Goal: Task Accomplishment & Management: Manage account settings

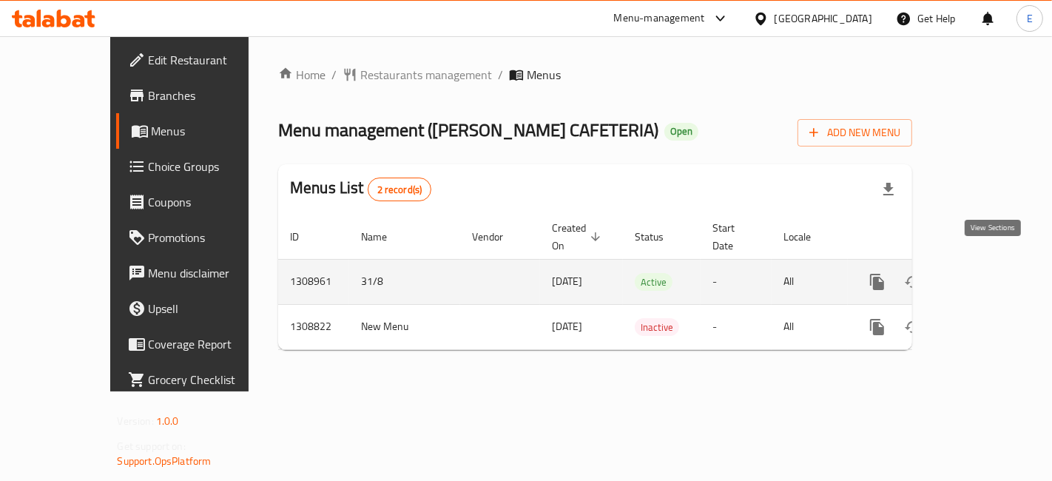
click at [981, 264] on link "enhanced table" at bounding box center [985, 282] width 36 height 36
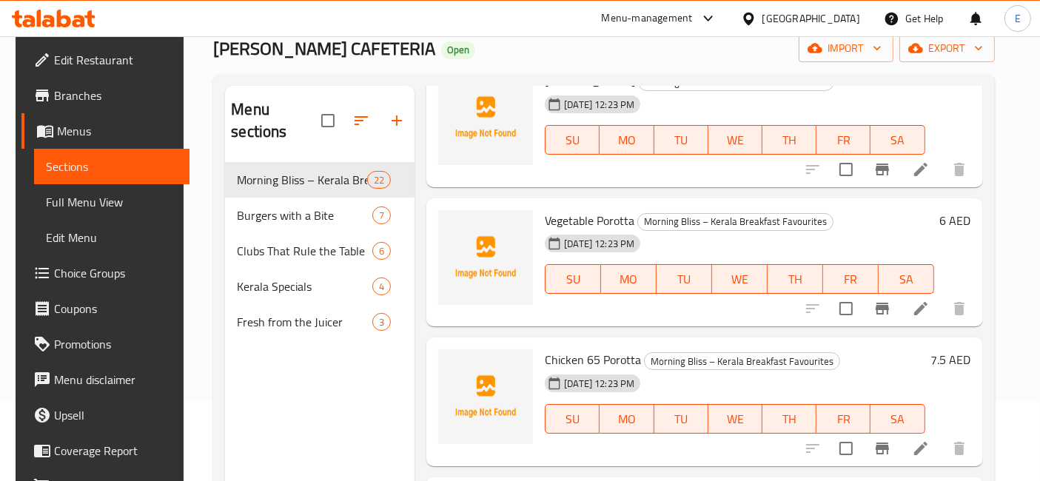
scroll to position [73, 0]
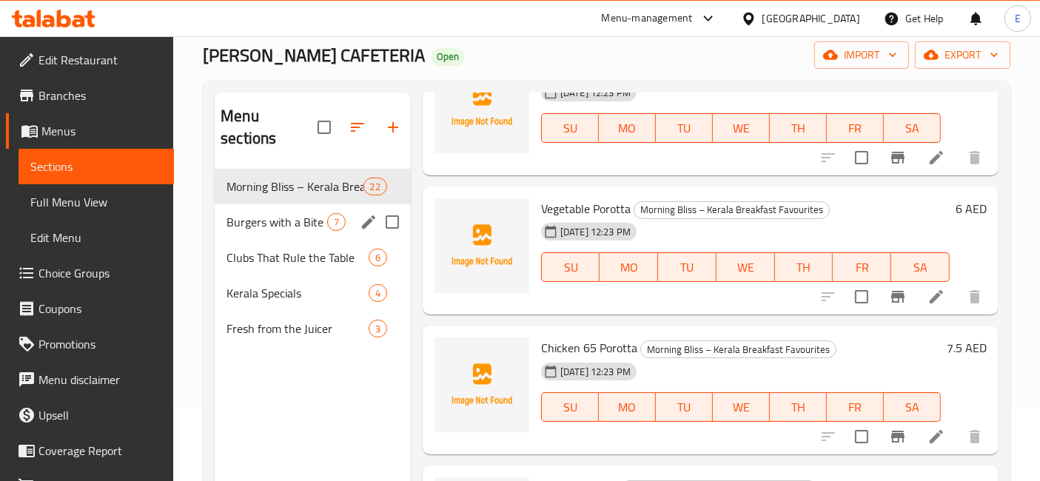
click at [267, 213] on span "Burgers with a Bite" at bounding box center [276, 222] width 101 height 18
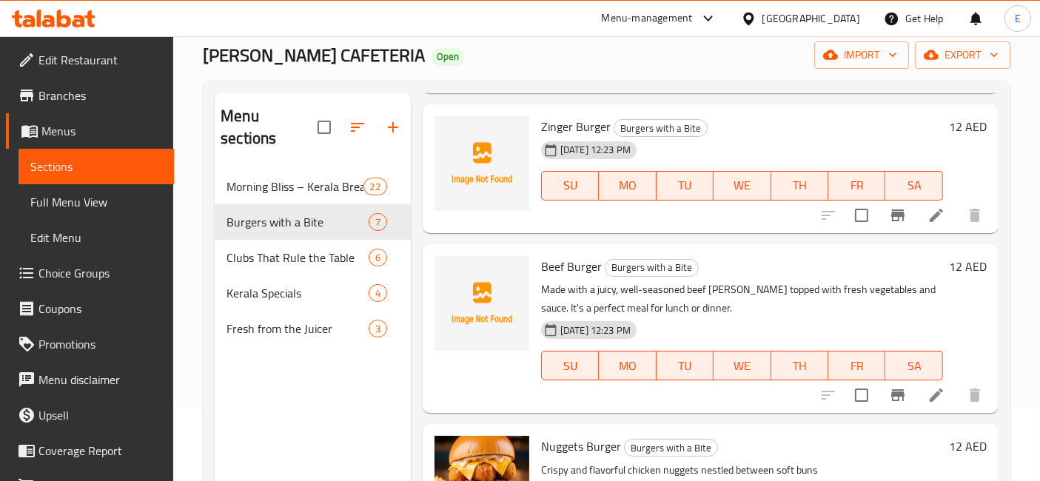
scroll to position [206, 0]
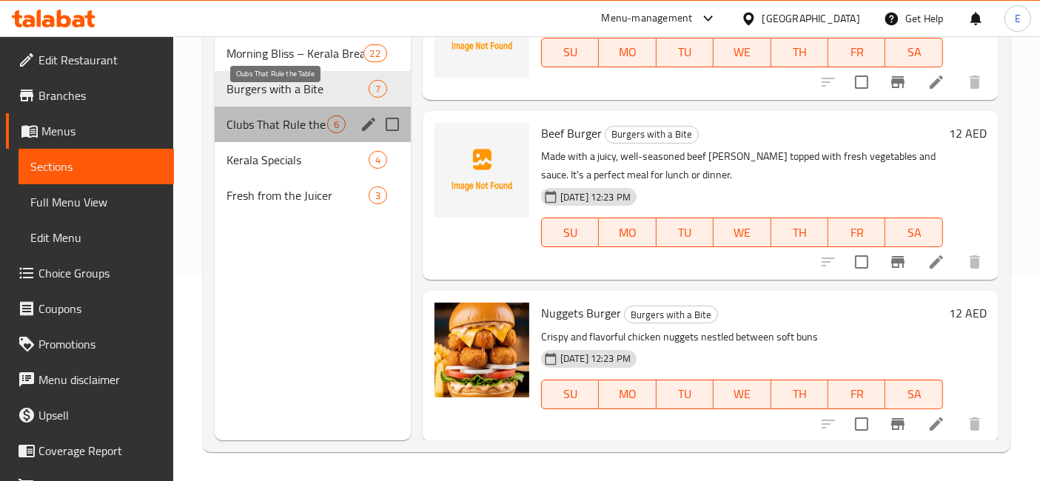
click at [289, 115] on span "Clubs That Rule the Table" at bounding box center [276, 124] width 101 height 18
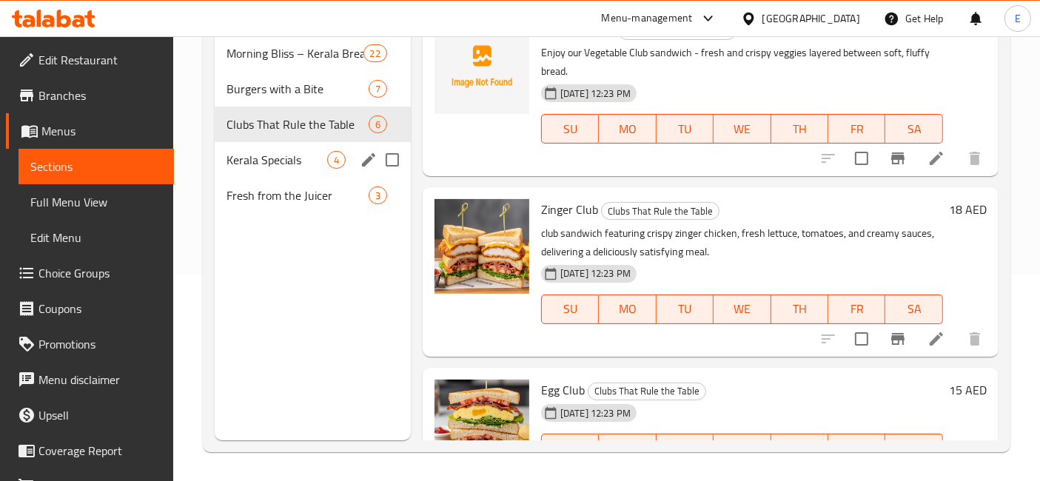
click at [292, 115] on div "Clubs That Rule the Table 6" at bounding box center [313, 125] width 196 height 36
click at [294, 151] on span "Kerala Specials" at bounding box center [276, 160] width 101 height 18
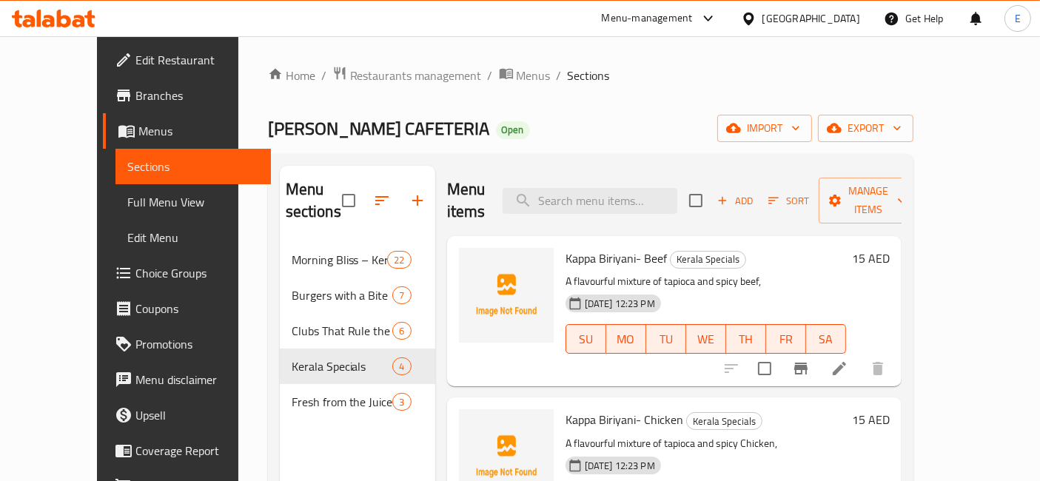
click at [383, 87] on div "Home / Restaurants management / Menus / Sections [PERSON_NAME] CAFETERIA Open i…" at bounding box center [590, 362] width 645 height 593
click at [361, 81] on span "Restaurants management" at bounding box center [416, 76] width 132 height 18
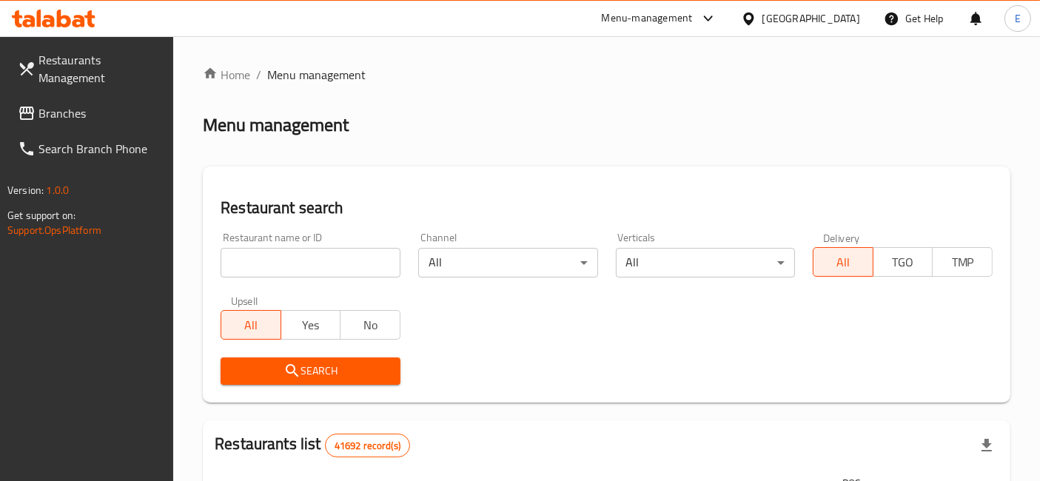
click at [674, 15] on div "Menu-management" at bounding box center [647, 19] width 91 height 18
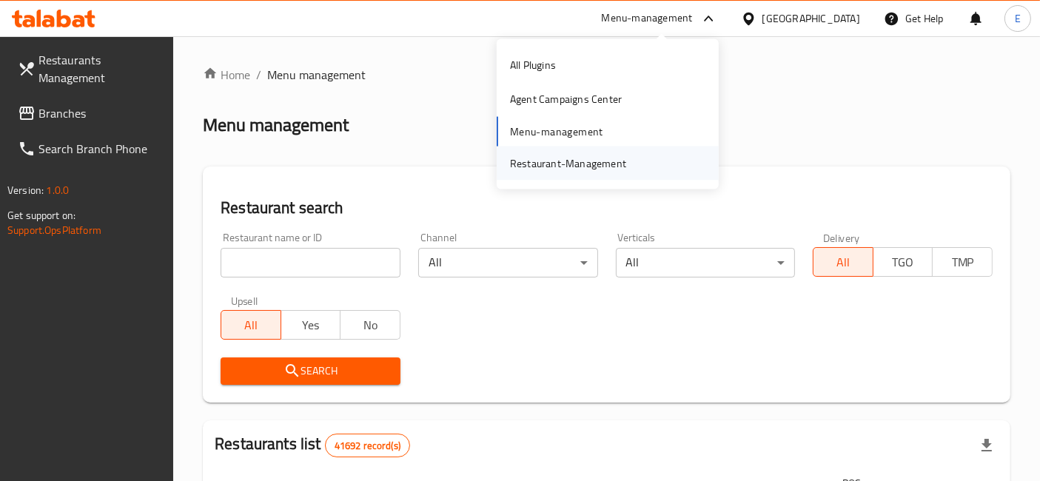
click at [605, 159] on div "Restaurant-Management" at bounding box center [568, 163] width 116 height 16
